Goal: Task Accomplishment & Management: Manage account settings

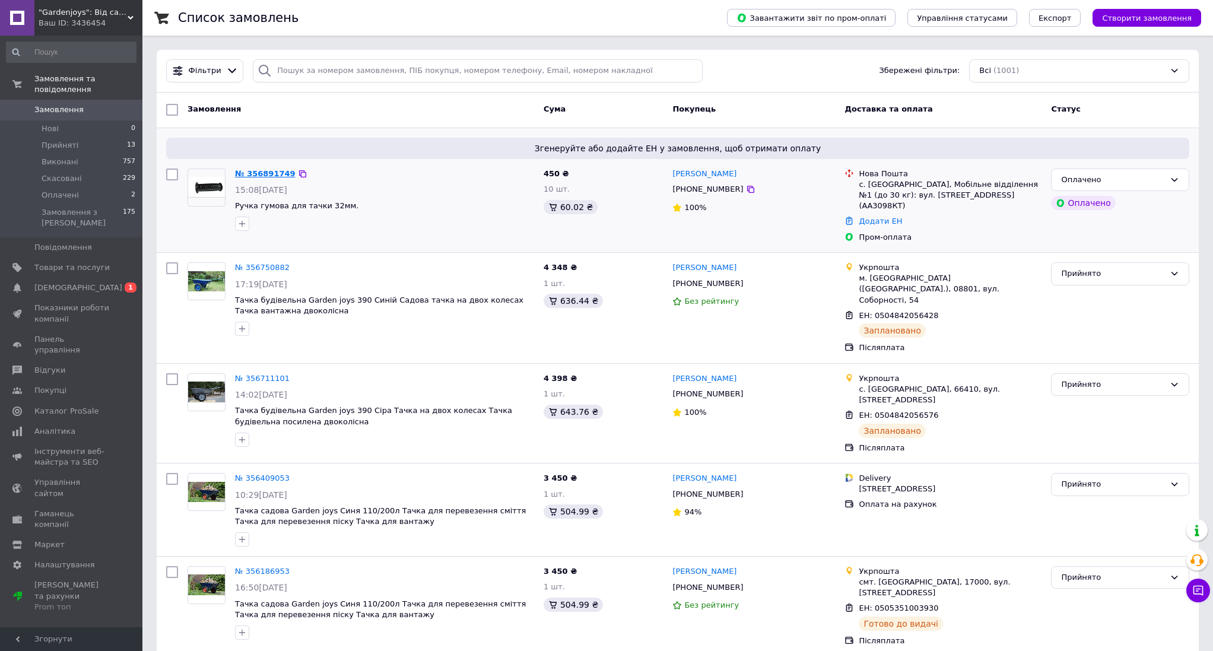
click at [260, 171] on link "№ 356891749" at bounding box center [265, 173] width 61 height 9
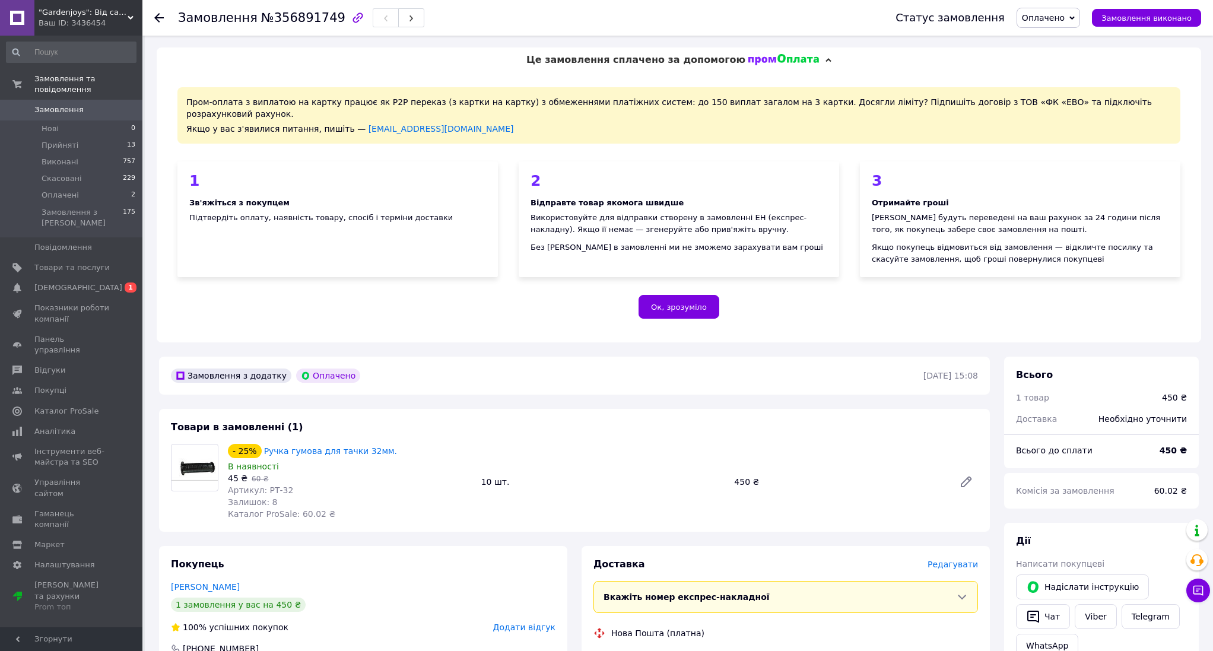
click at [47, 104] on span "Замовлення" at bounding box center [58, 109] width 49 height 11
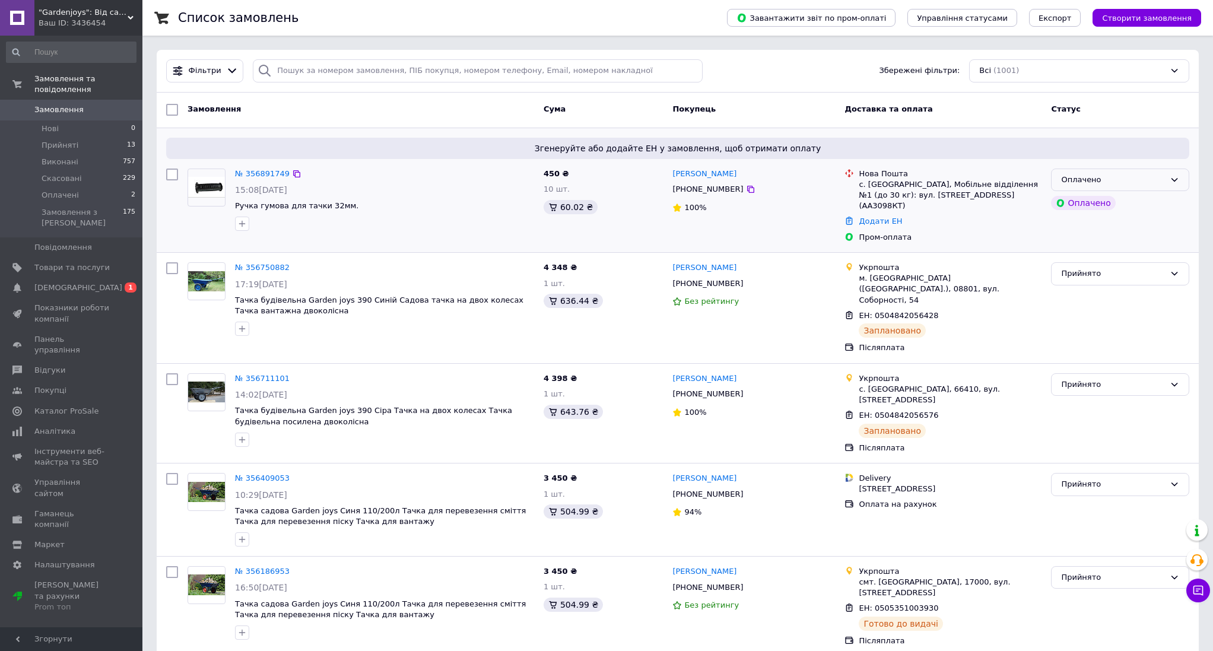
click at [1132, 184] on div "Оплачено" at bounding box center [1113, 180] width 104 height 12
click at [1105, 203] on li "Прийнято" at bounding box center [1119, 204] width 137 height 22
click at [50, 282] on span "[DEMOGRAPHIC_DATA]" at bounding box center [78, 287] width 88 height 11
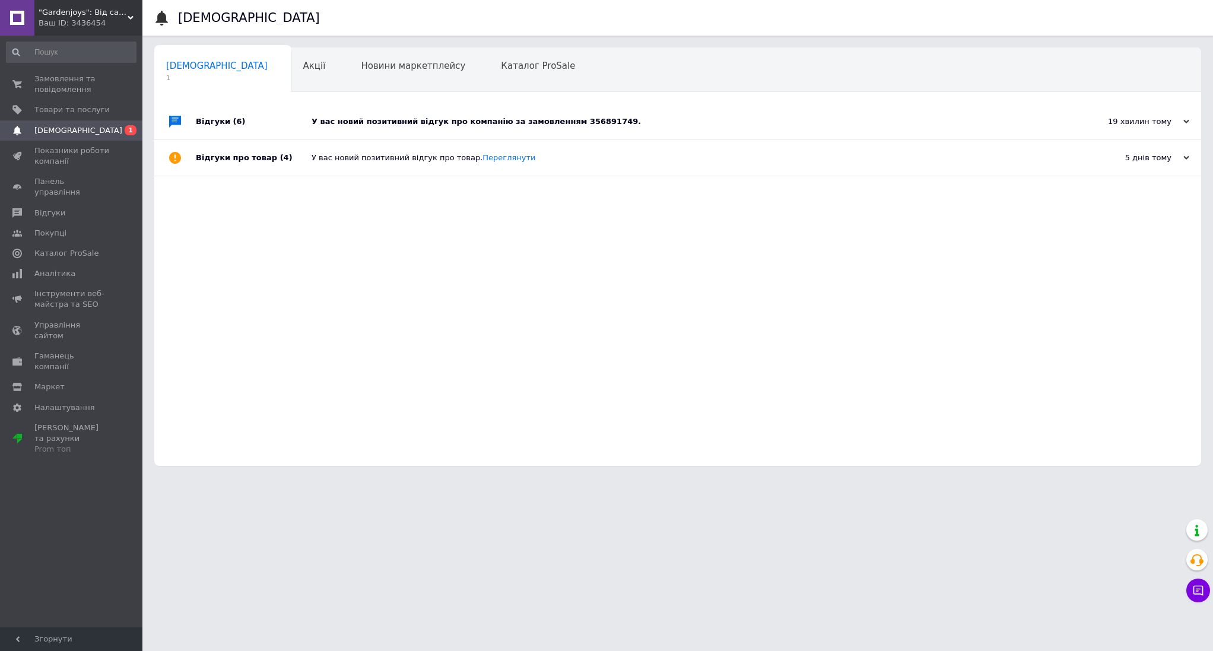
click at [473, 123] on div "У вас новий позитивний відгук про компанію за замовленням 356891749." at bounding box center [691, 121] width 759 height 11
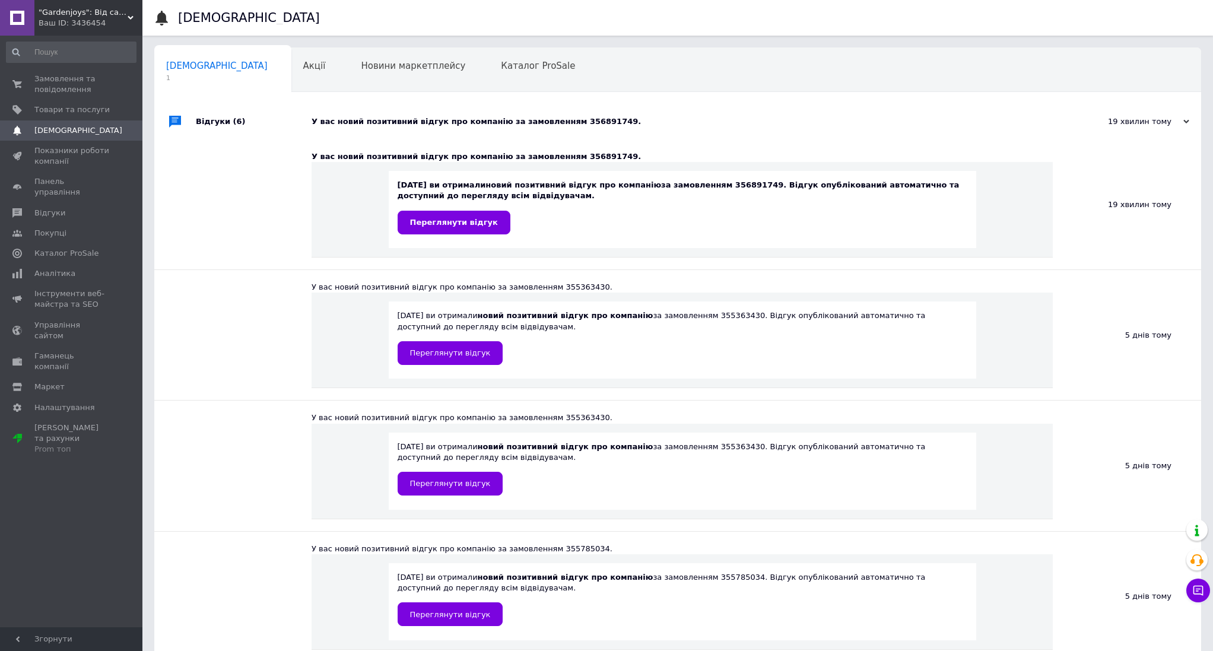
click at [457, 121] on div "У вас новий позитивний відгук про компанію за замовленням 356891749." at bounding box center [691, 121] width 759 height 11
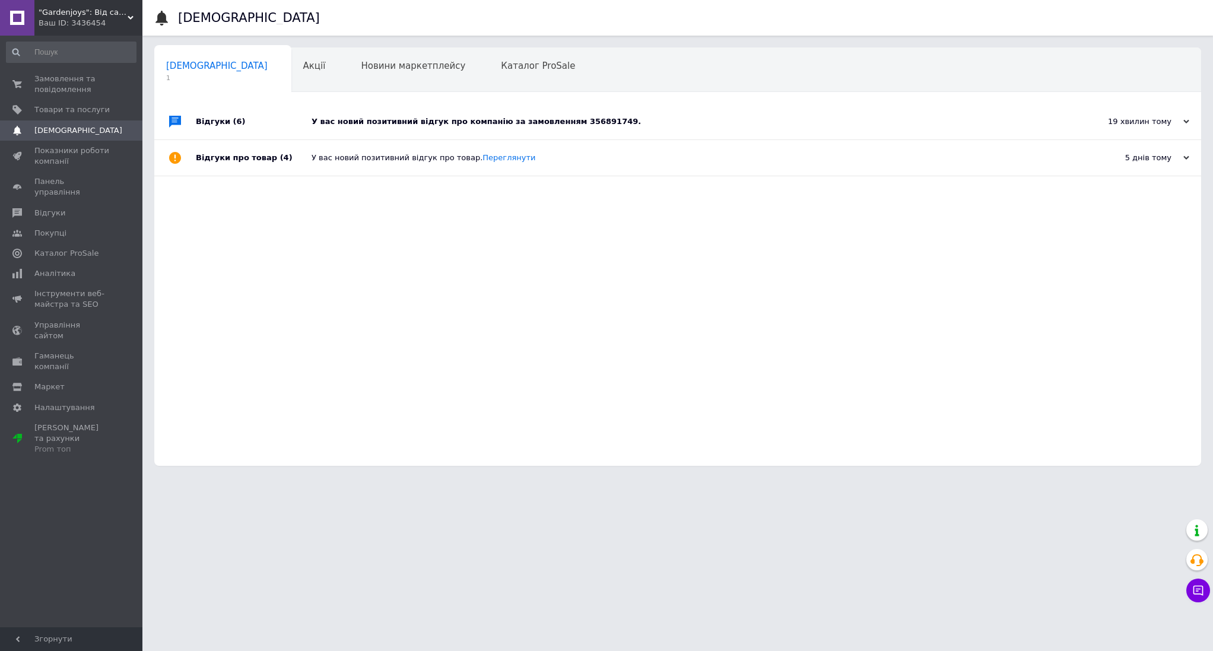
click at [422, 158] on div "У вас новий позитивний відгук про товар. Переглянути" at bounding box center [691, 157] width 759 height 11
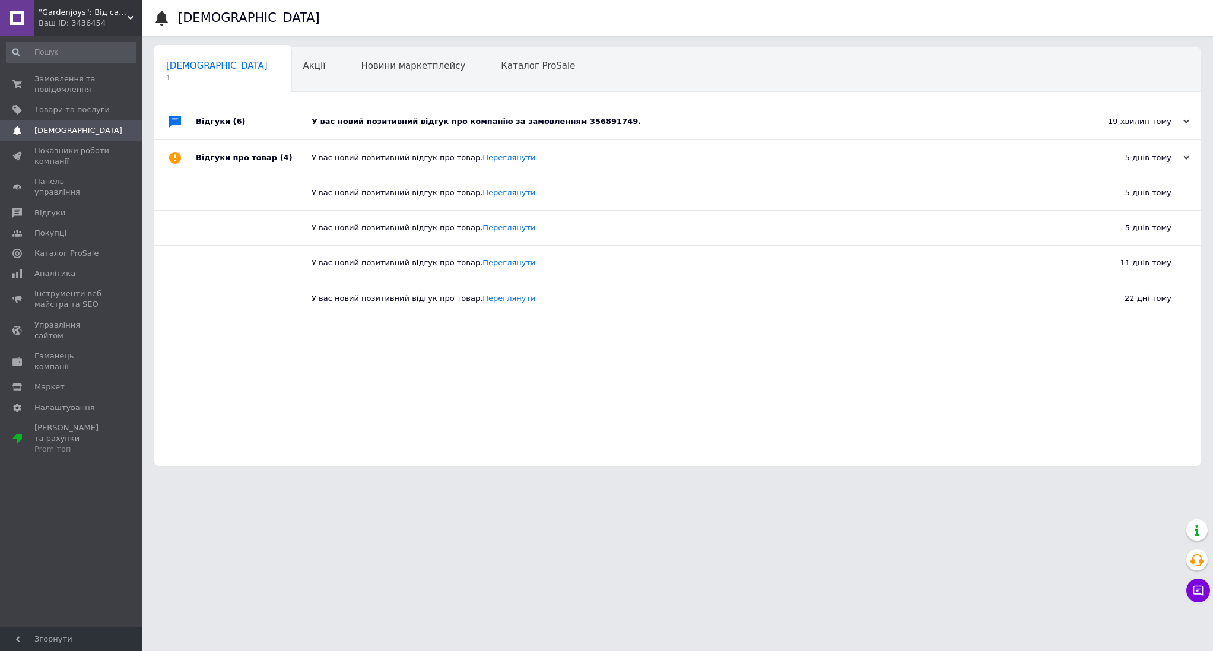
click at [423, 117] on div "У вас новий позитивний відгук про компанію за замовленням 356891749." at bounding box center [691, 121] width 759 height 11
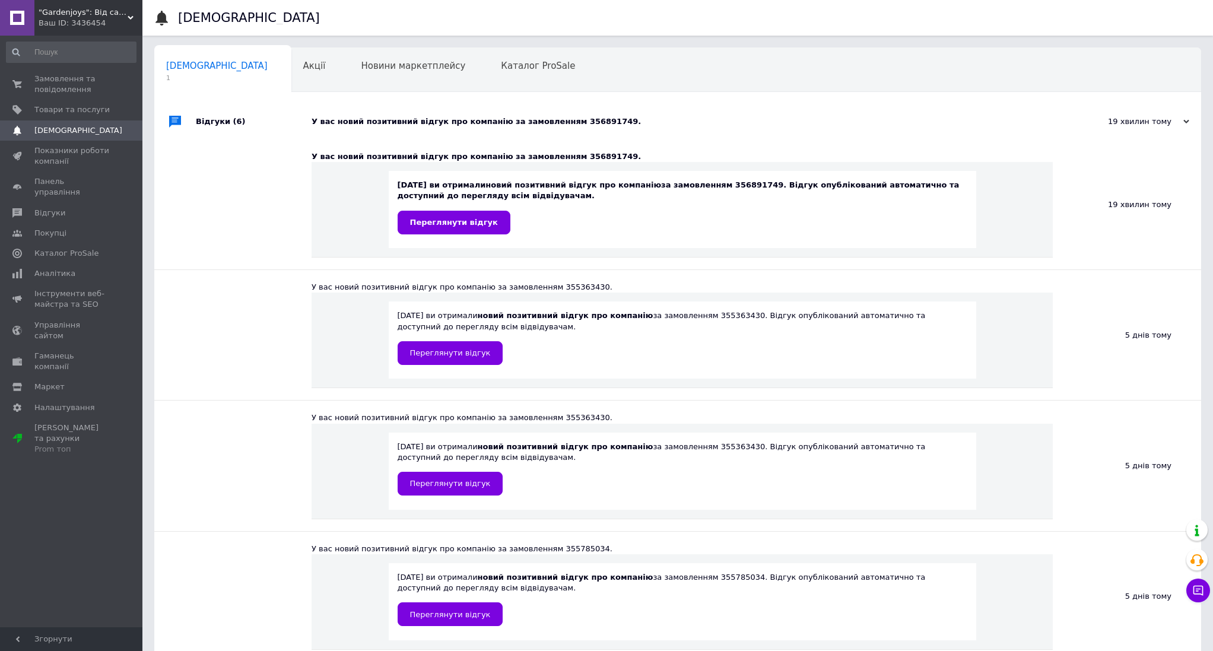
click at [492, 185] on b "новий позитивний відгук про компанію" at bounding box center [573, 184] width 176 height 9
click at [466, 223] on span "Переглянути відгук" at bounding box center [454, 222] width 88 height 9
click at [59, 73] on link "Замовлення та повідомлення 0 0" at bounding box center [71, 84] width 142 height 31
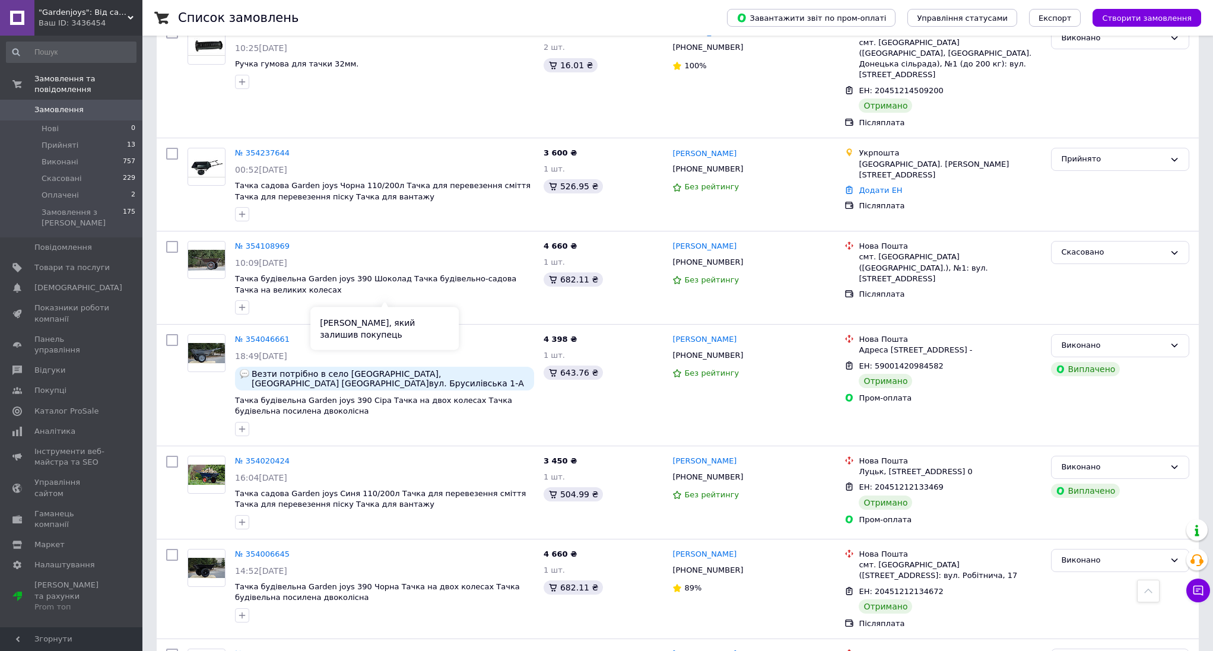
scroll to position [1535, 0]
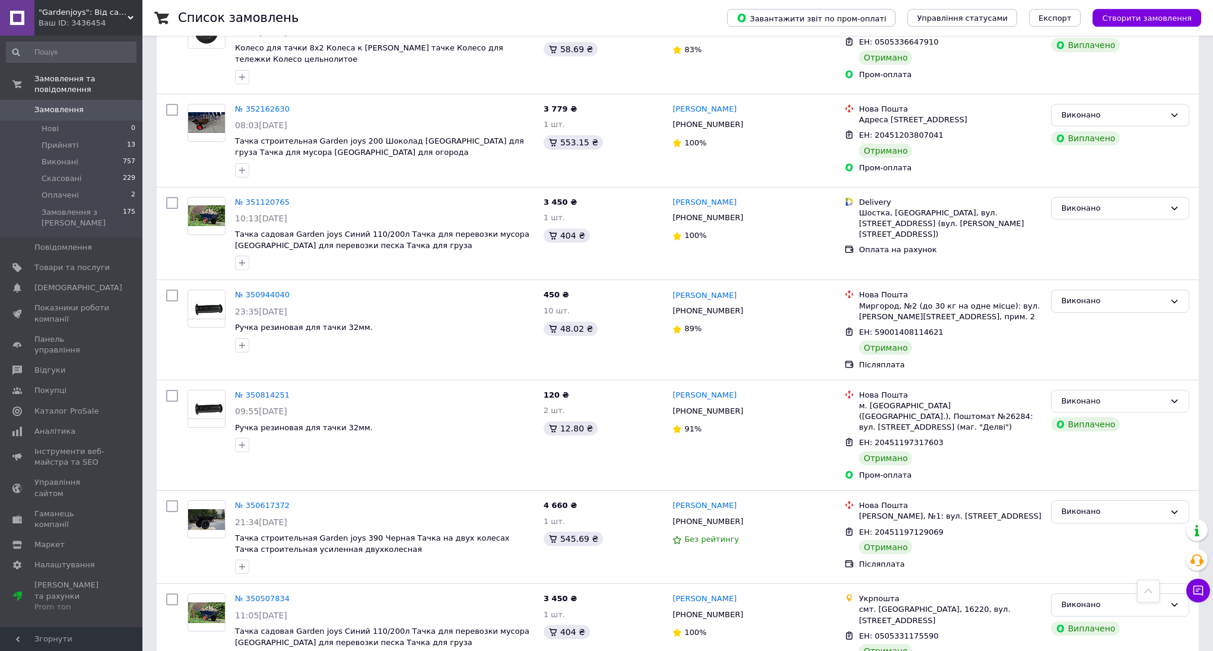
scroll to position [1445, 0]
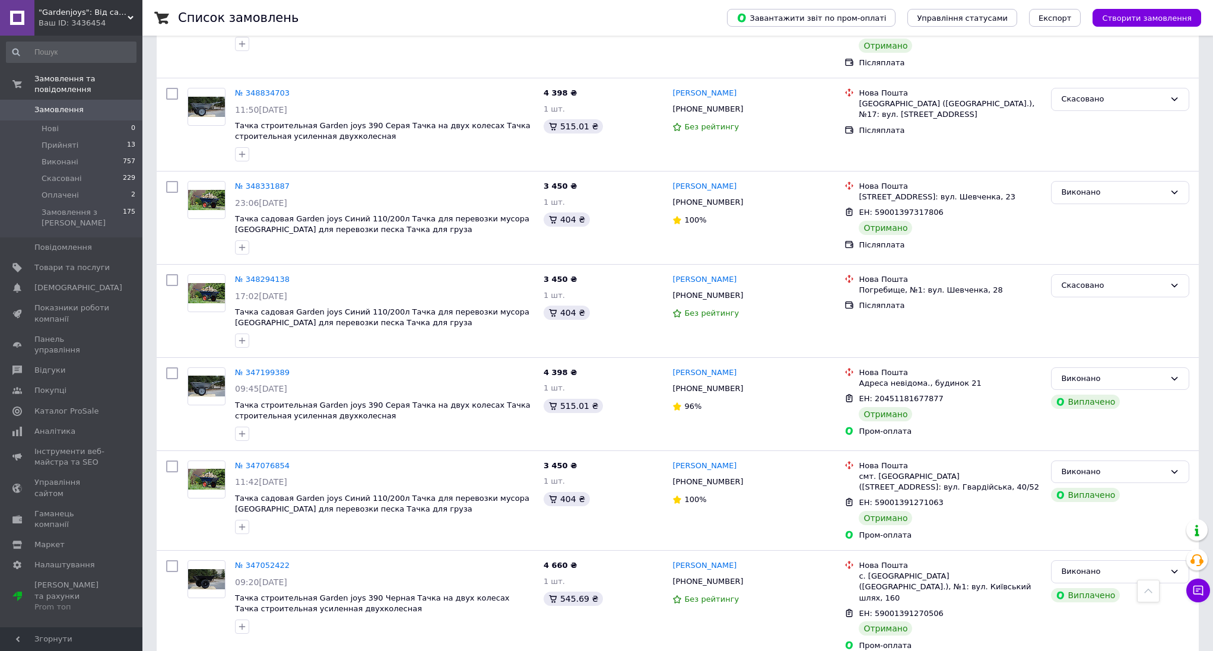
scroll to position [1460, 0]
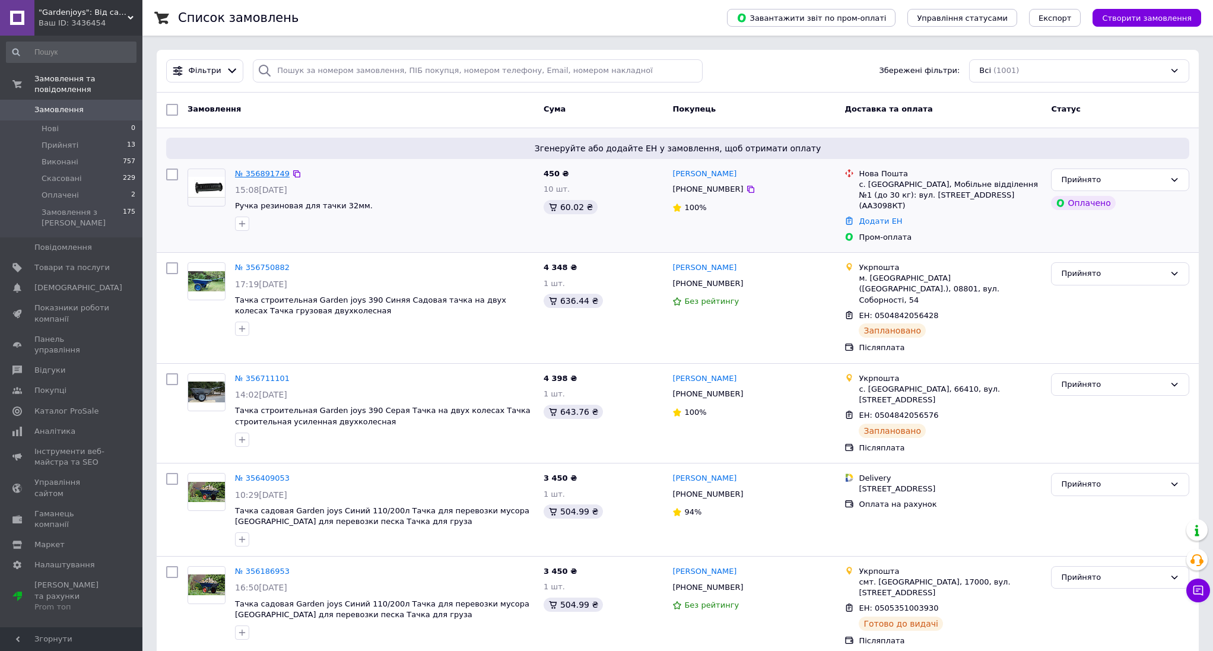
click at [244, 170] on link "№ 356891749" at bounding box center [262, 173] width 55 height 9
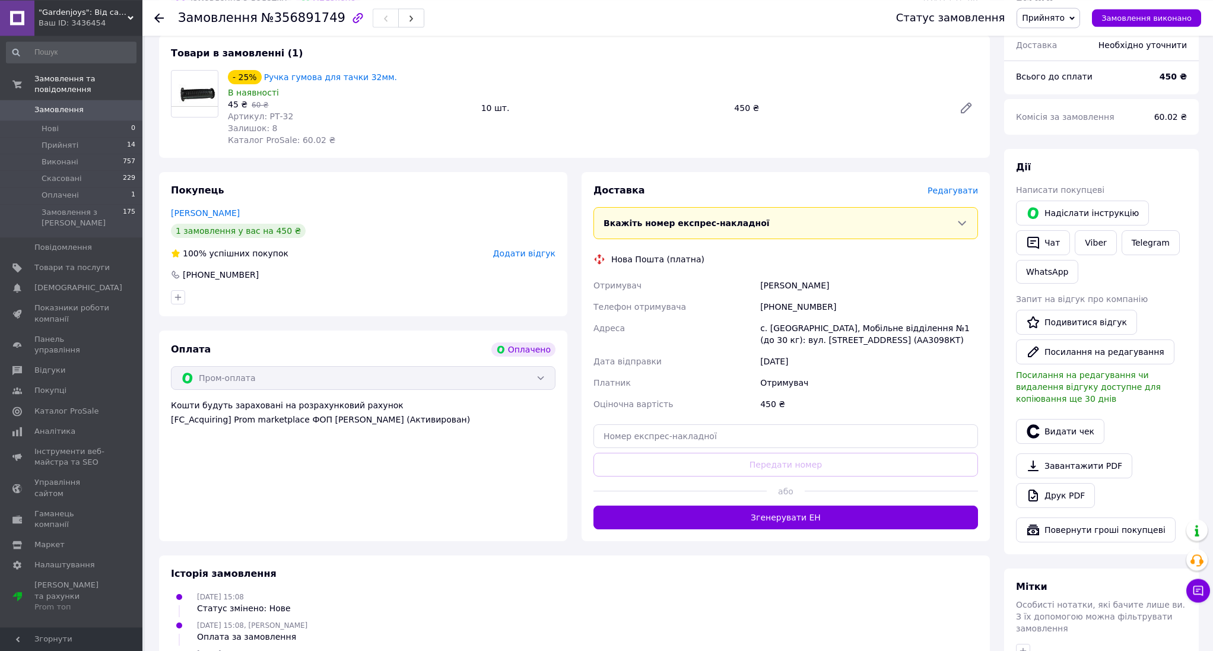
scroll to position [390, 0]
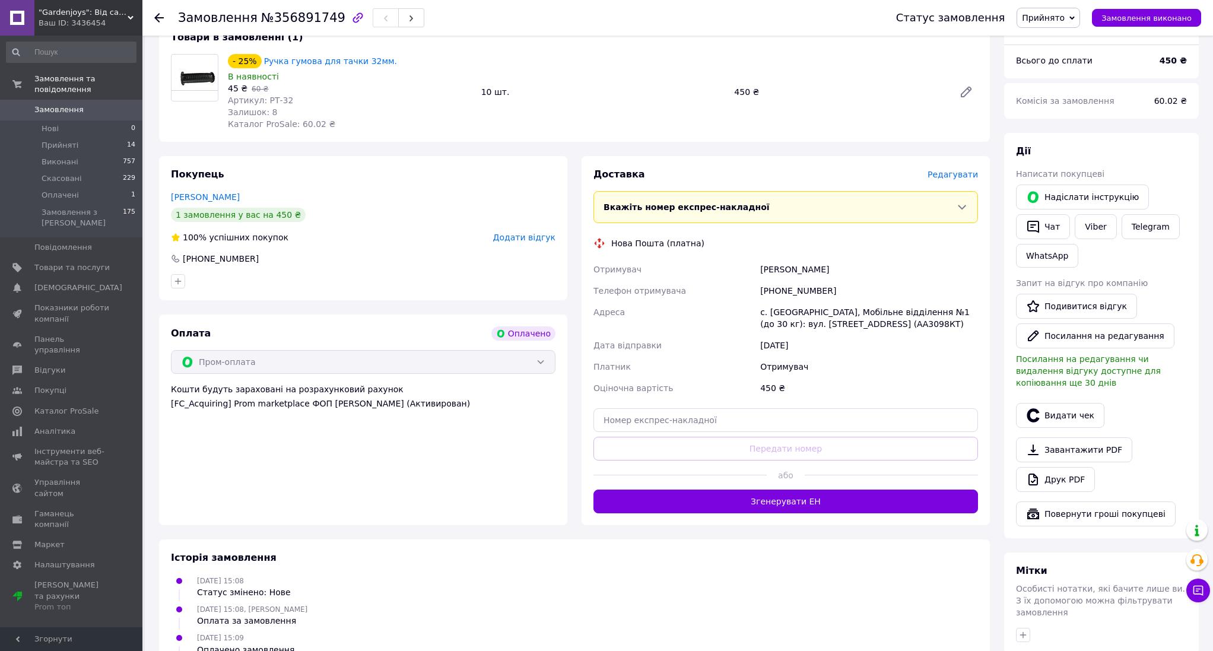
click at [757, 260] on div "Отримувач" at bounding box center [674, 269] width 167 height 21
drag, startPoint x: 759, startPoint y: 253, endPoint x: 834, endPoint y: 262, distance: 75.9
click at [834, 262] on div "Герасимова Ірина" at bounding box center [869, 269] width 223 height 21
copy div "Герасимова Ірина"
drag, startPoint x: 767, startPoint y: 277, endPoint x: 827, endPoint y: 279, distance: 60.0
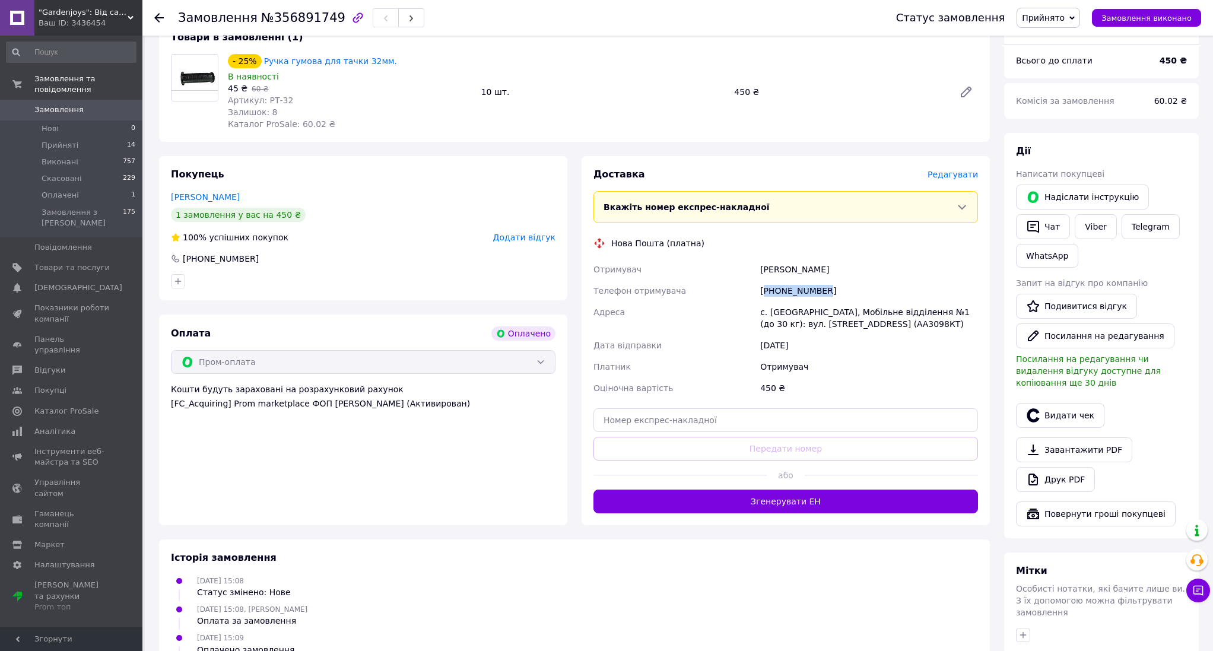
click at [827, 280] on div "+380964014528" at bounding box center [869, 290] width 223 height 21
copy div "380964014528"
drag, startPoint x: 759, startPoint y: 304, endPoint x: 905, endPoint y: 312, distance: 146.8
click at [905, 312] on div "с. Мартусівка, Мобільне відділення №1 (до 30 кг): вул. Бориспільська, 4а (АА309…" at bounding box center [869, 317] width 223 height 33
copy div "с. Мартусівка, Мобільне відділення №1 (до 30 кг): вул. Бориспільська, 4а (АА309…"
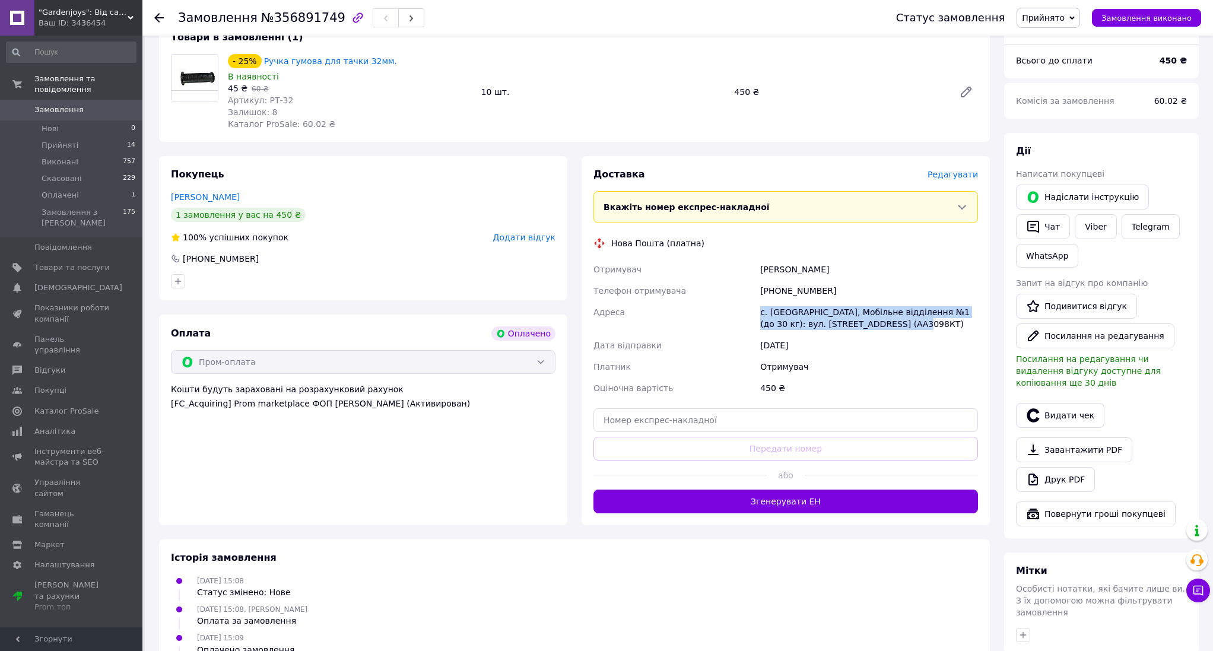
click at [61, 104] on span "Замовлення" at bounding box center [58, 109] width 49 height 11
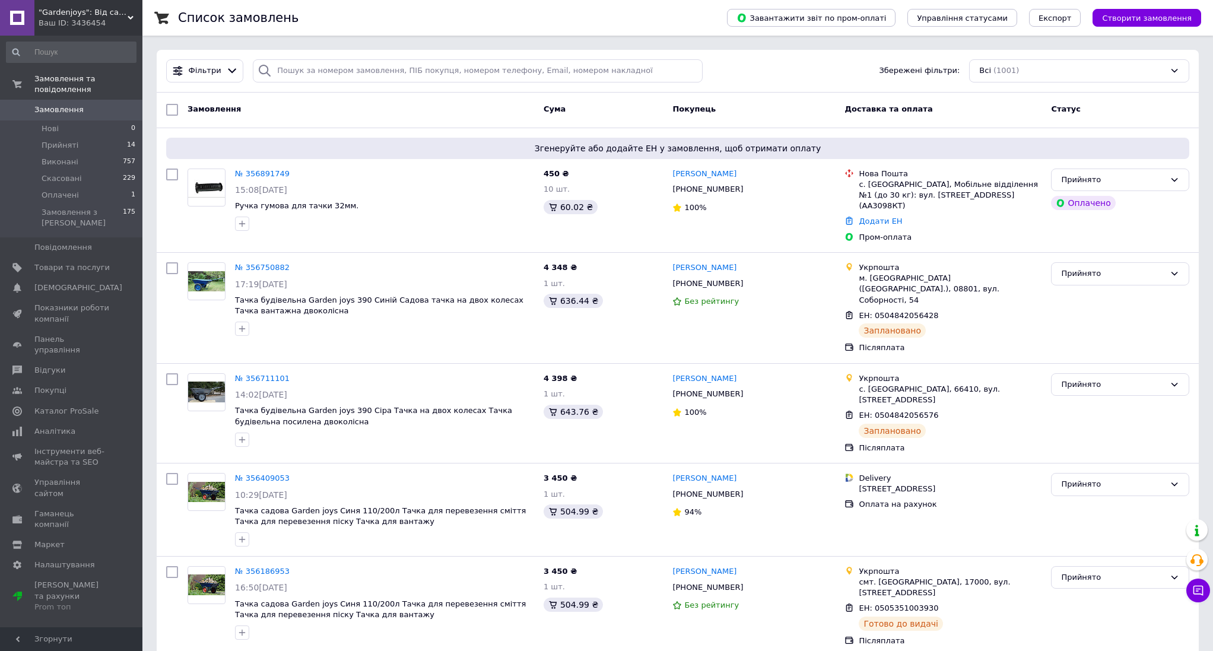
click at [360, 23] on div "Список замовлень" at bounding box center [440, 18] width 525 height 36
click at [275, 173] on link "№ 356891749" at bounding box center [262, 173] width 55 height 9
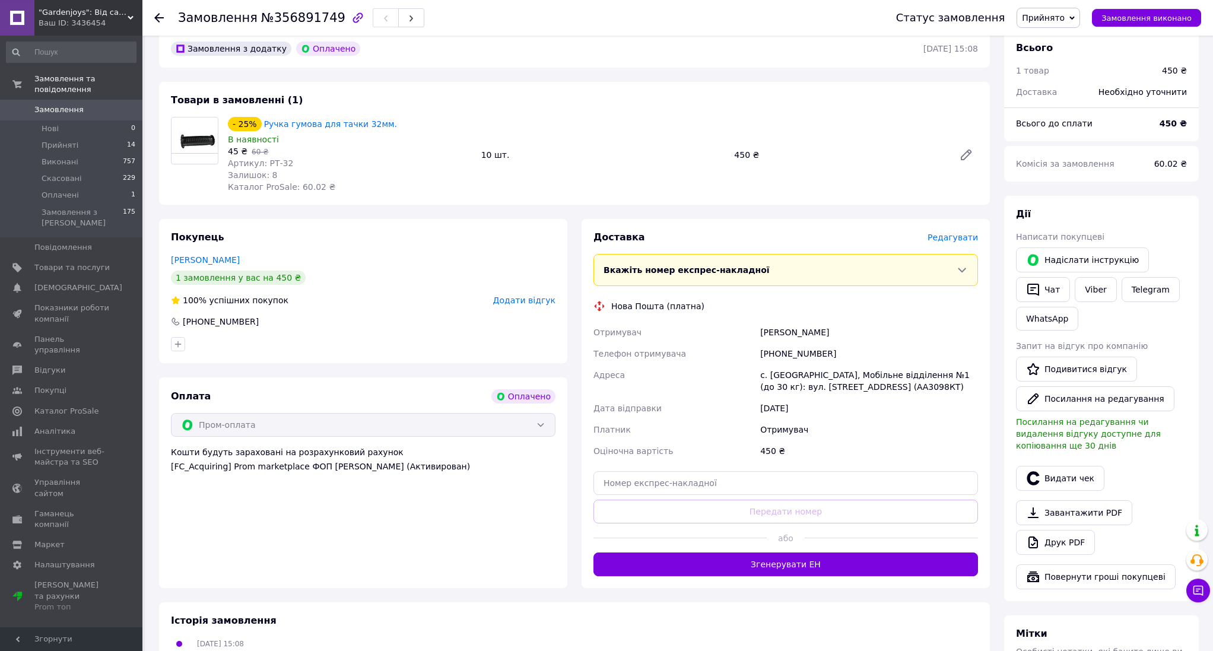
scroll to position [520, 0]
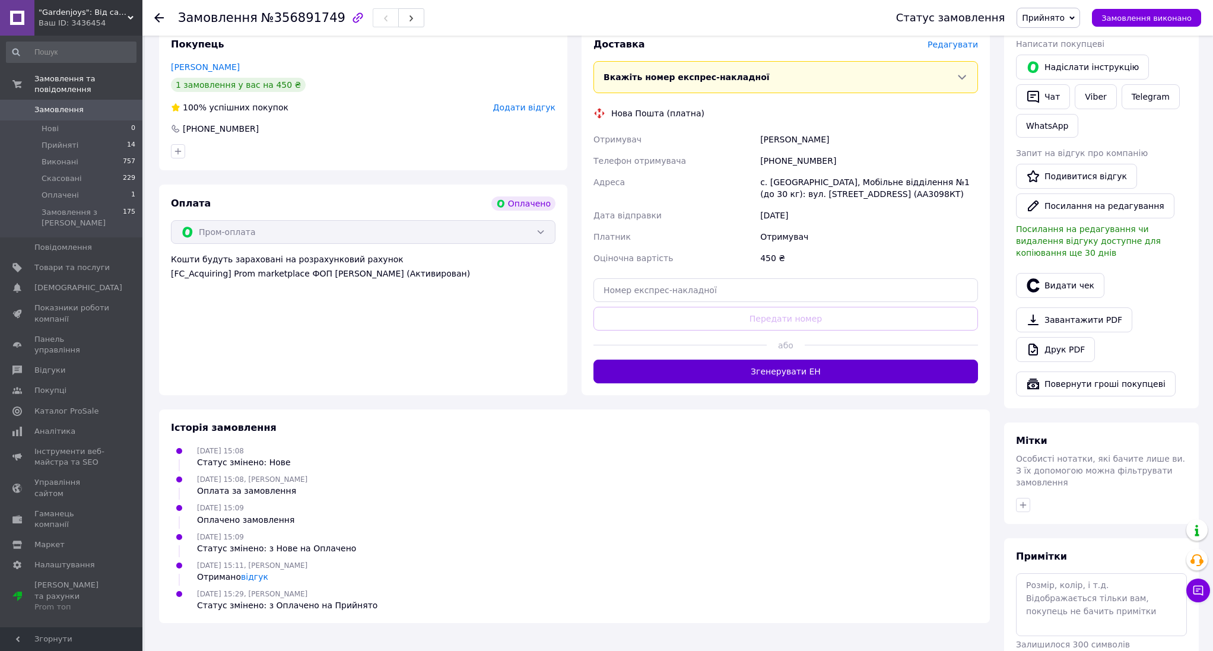
click at [842, 367] on button "Згенерувати ЕН" at bounding box center [785, 372] width 385 height 24
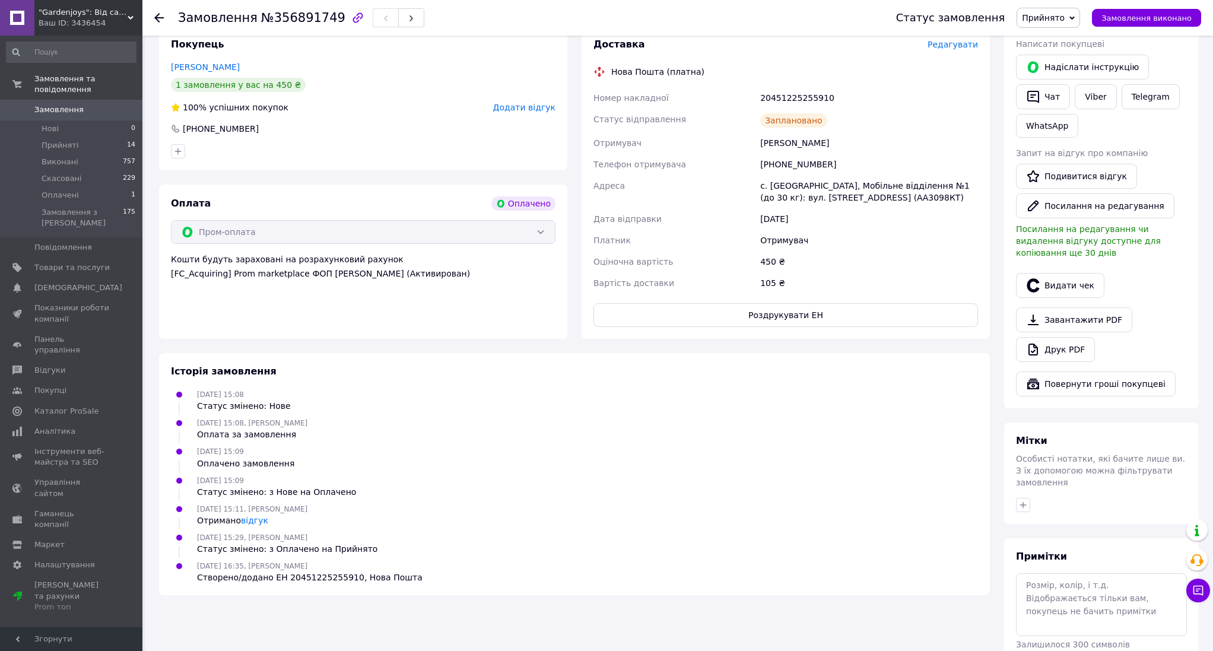
click at [69, 104] on span "Замовлення" at bounding box center [58, 109] width 49 height 11
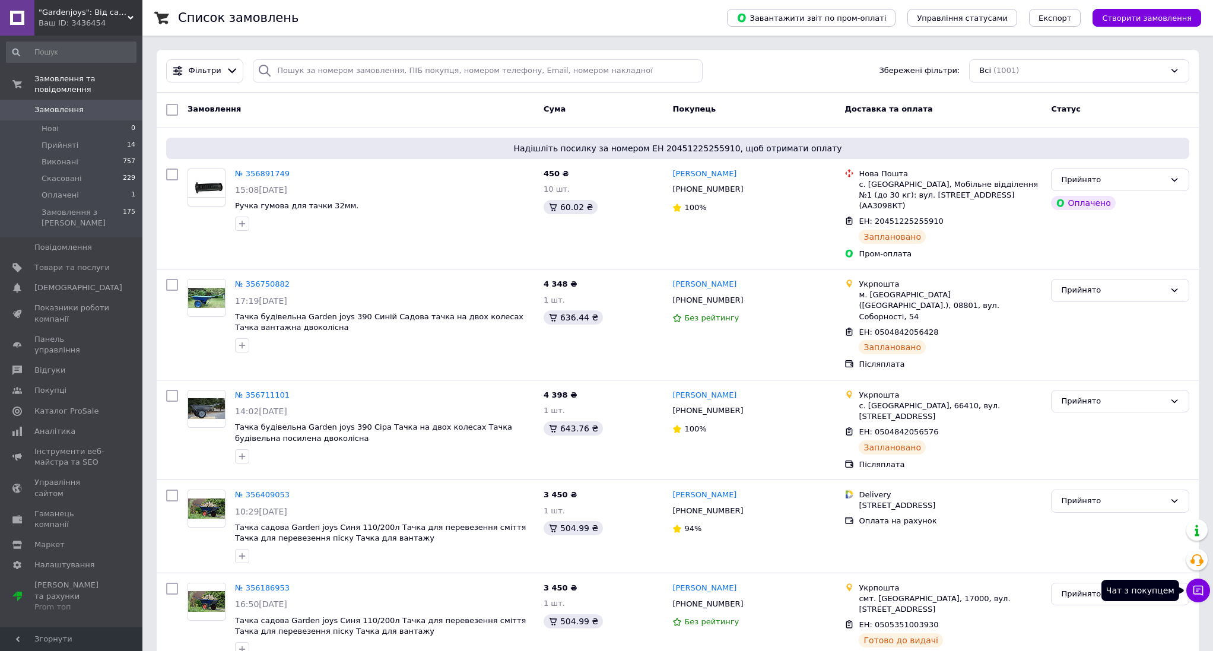
click at [1191, 596] on button "Чат з покупцем" at bounding box center [1198, 591] width 24 height 24
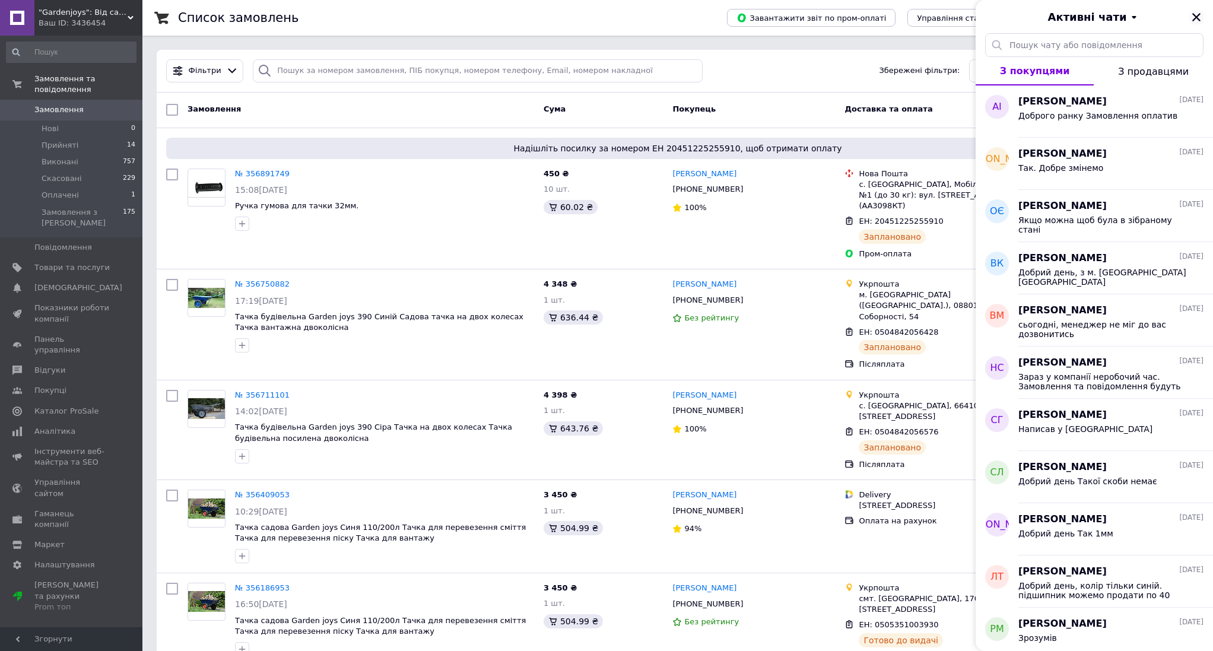
click at [1195, 15] on icon "Закрити" at bounding box center [1196, 17] width 8 height 8
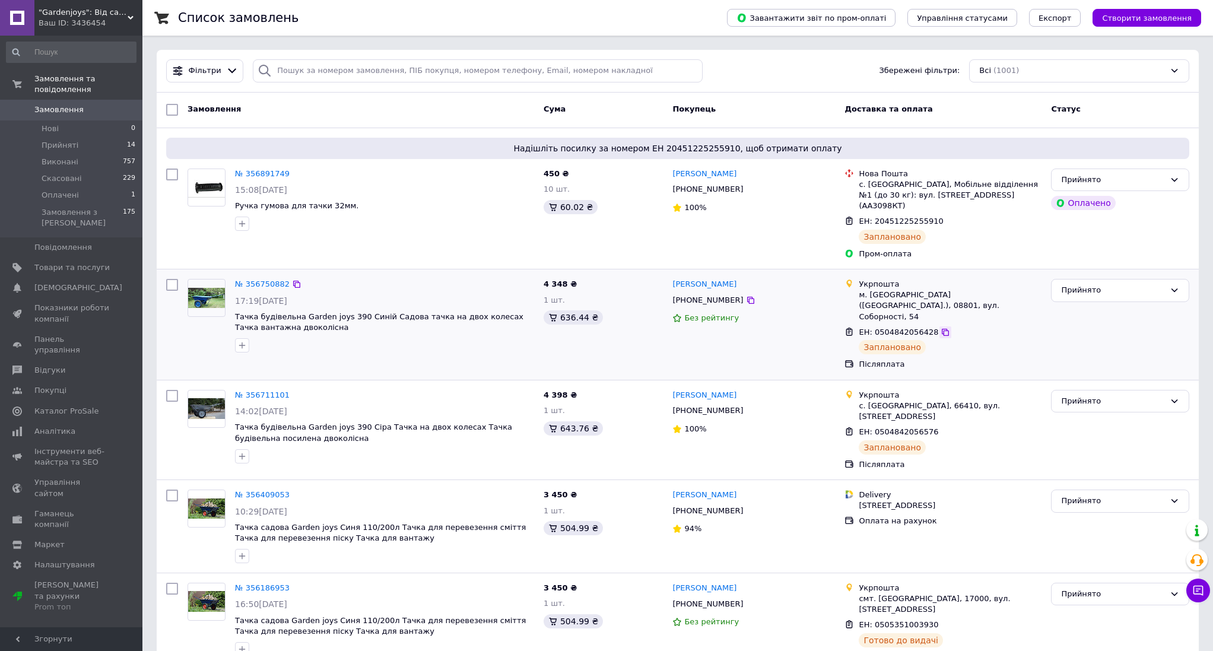
click at [940, 328] on icon at bounding box center [944, 332] width 9 height 9
click at [942, 329] on icon at bounding box center [945, 332] width 7 height 7
click at [746, 295] on icon at bounding box center [750, 299] width 9 height 9
click at [746, 406] on icon at bounding box center [750, 410] width 9 height 9
click at [746, 190] on icon at bounding box center [750, 189] width 9 height 9
